Goal: Task Accomplishment & Management: Use online tool/utility

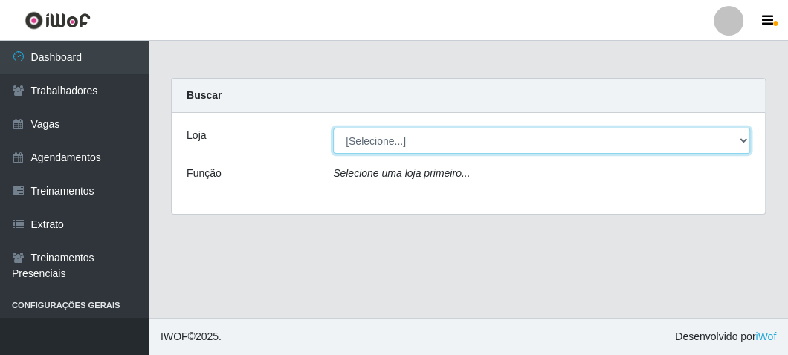
click at [371, 141] on select "[Selecione...] FrigoMaster" at bounding box center [541, 141] width 417 height 26
select select "392"
click at [333, 128] on select "[Selecione...] FrigoMaster" at bounding box center [541, 141] width 417 height 26
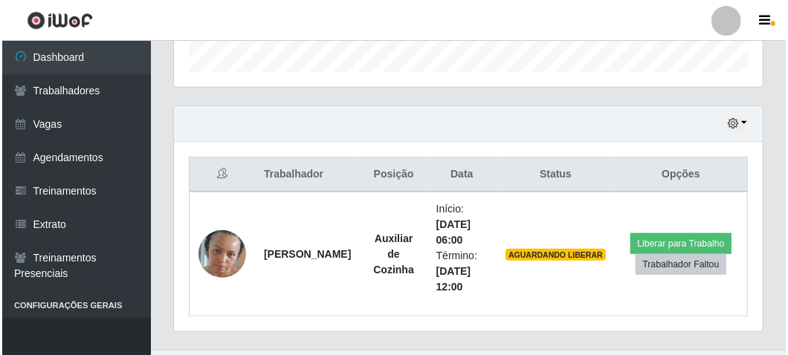
scroll to position [488, 0]
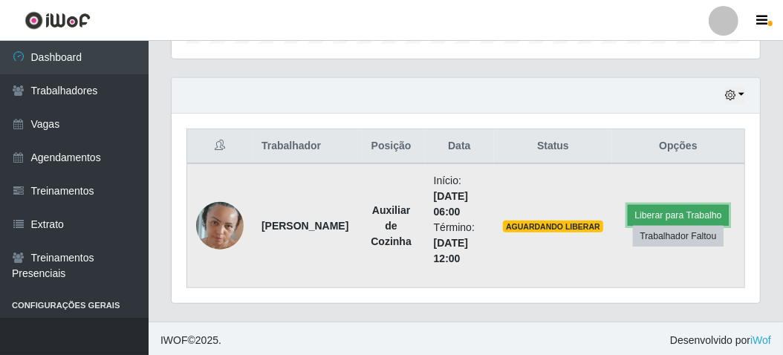
click at [639, 207] on button "Liberar para Trabalho" at bounding box center [678, 215] width 100 height 21
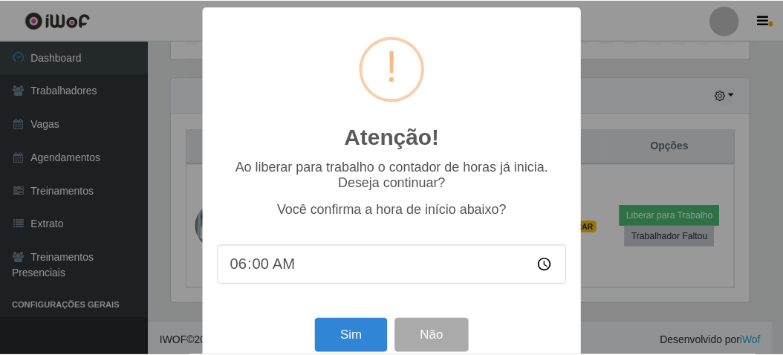
scroll to position [308, 582]
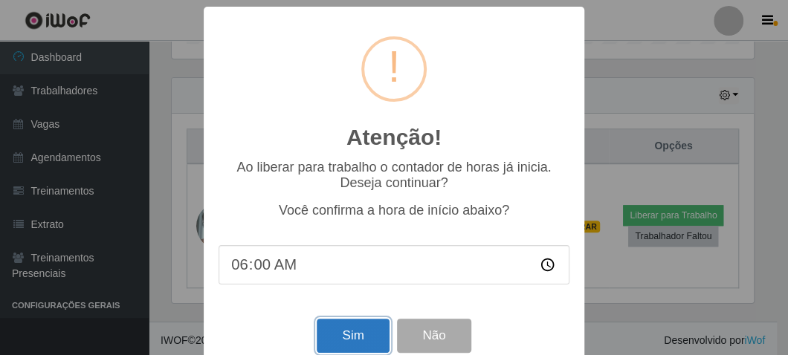
click at [356, 330] on button "Sim" at bounding box center [353, 336] width 72 height 35
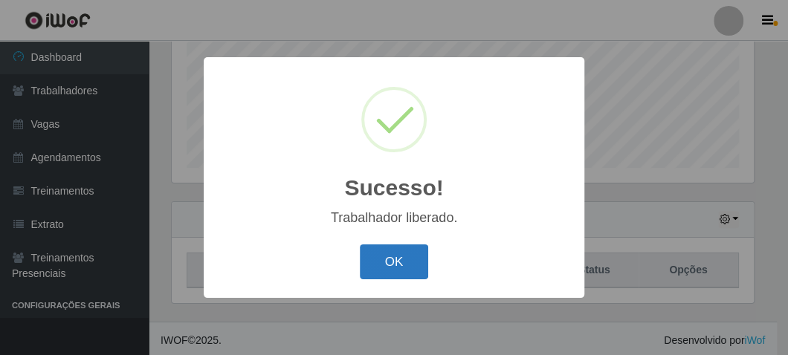
click at [366, 274] on button "OK" at bounding box center [394, 262] width 69 height 35
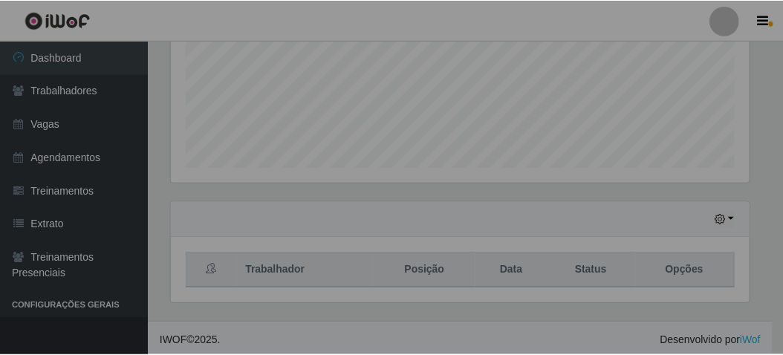
scroll to position [308, 589]
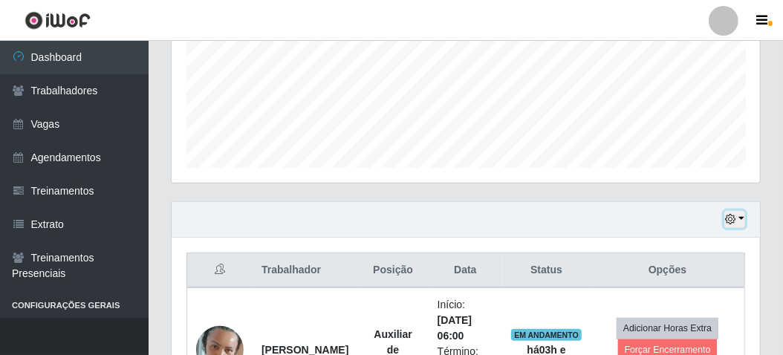
click at [743, 220] on button "button" at bounding box center [735, 219] width 21 height 17
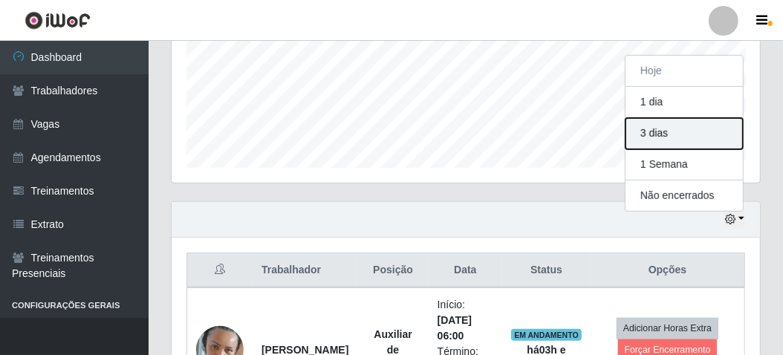
click at [655, 132] on button "3 dias" at bounding box center [684, 133] width 117 height 31
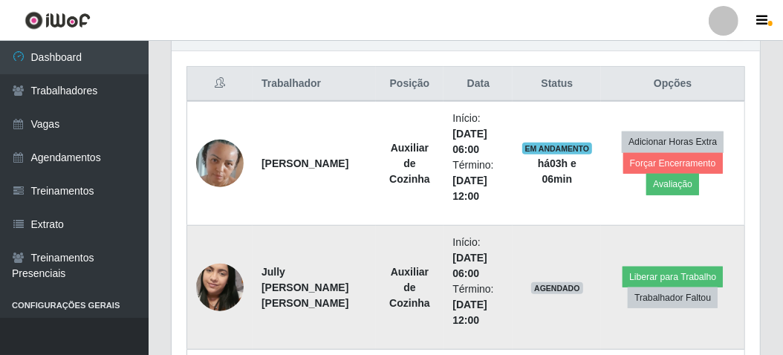
scroll to position [513, 0]
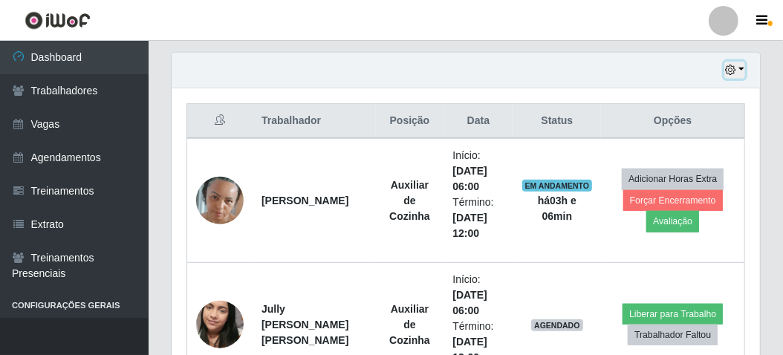
click at [745, 68] on button "button" at bounding box center [735, 70] width 21 height 17
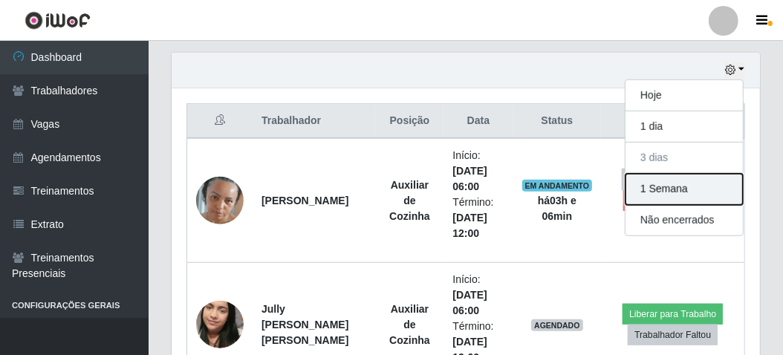
click at [687, 186] on button "1 Semana" at bounding box center [684, 189] width 117 height 31
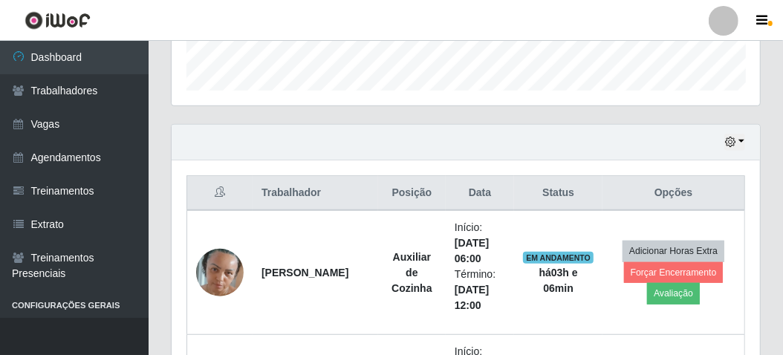
scroll to position [191, 0]
